Goal: Find specific page/section

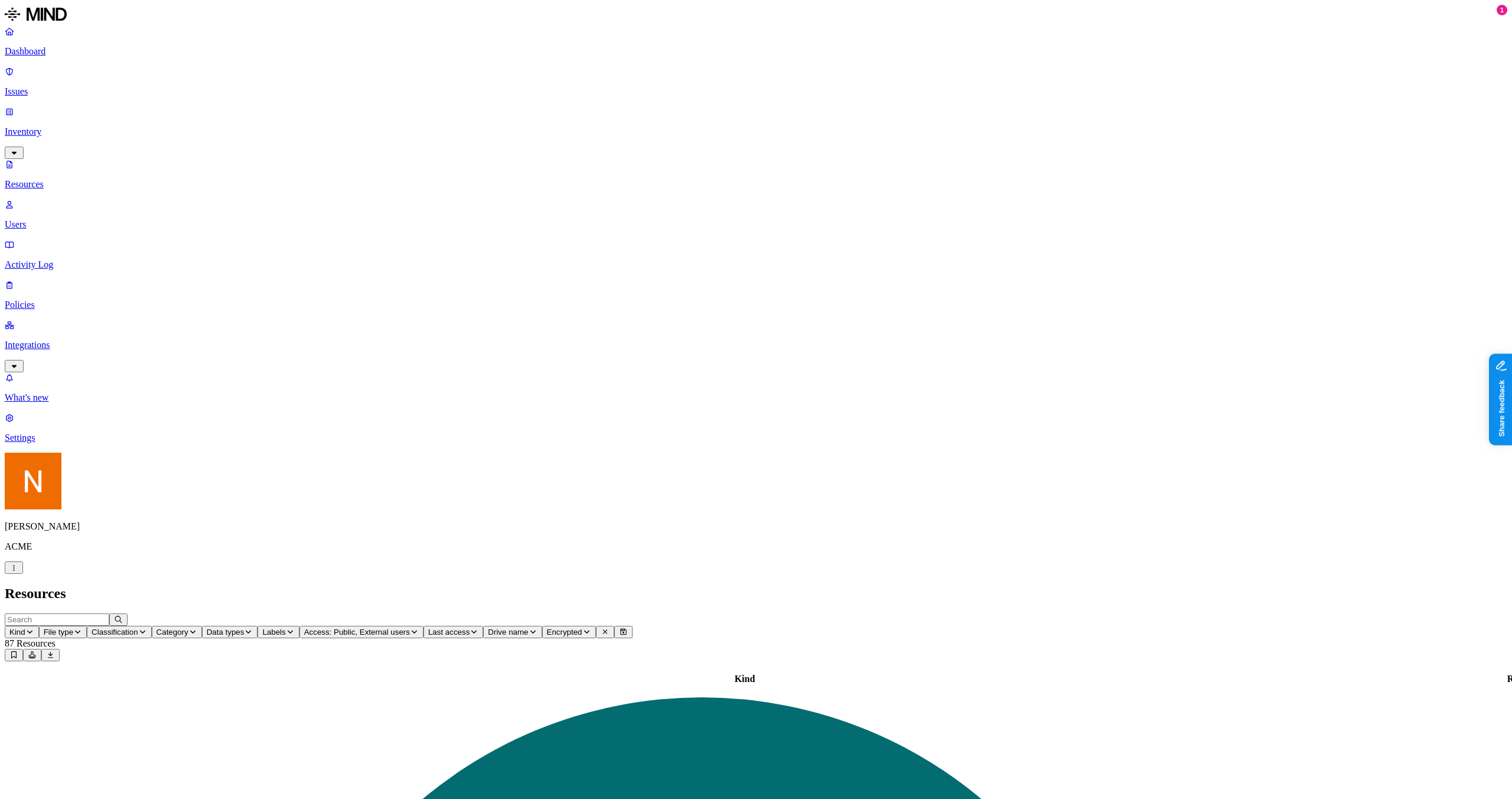
scroll to position [24, 0]
